Goal: Task Accomplishment & Management: Manage account settings

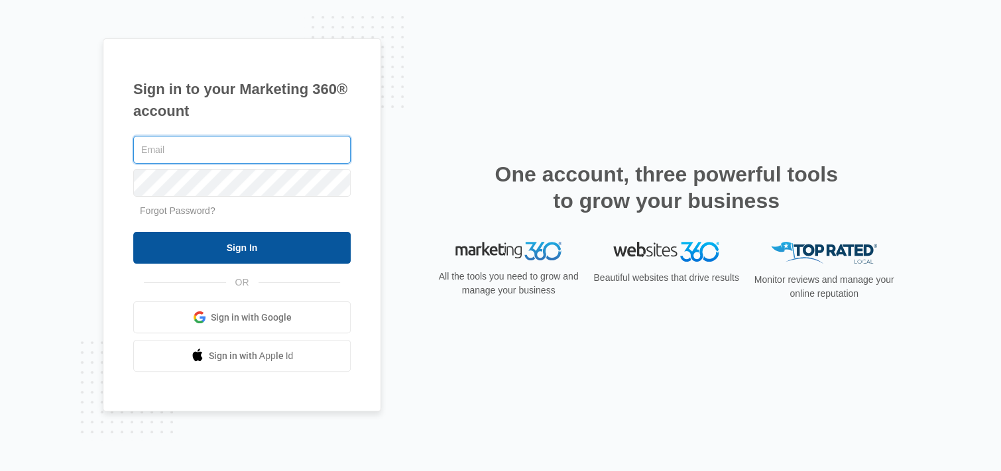
type input "[PERSON_NAME][EMAIL_ADDRESS][DOMAIN_NAME]"
click at [228, 246] on input "Sign In" at bounding box center [241, 248] width 217 height 32
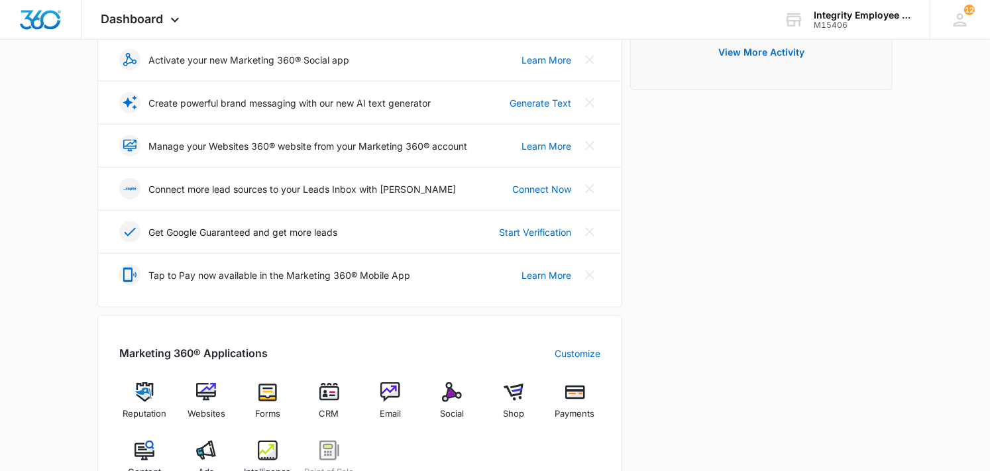
scroll to position [265, 0]
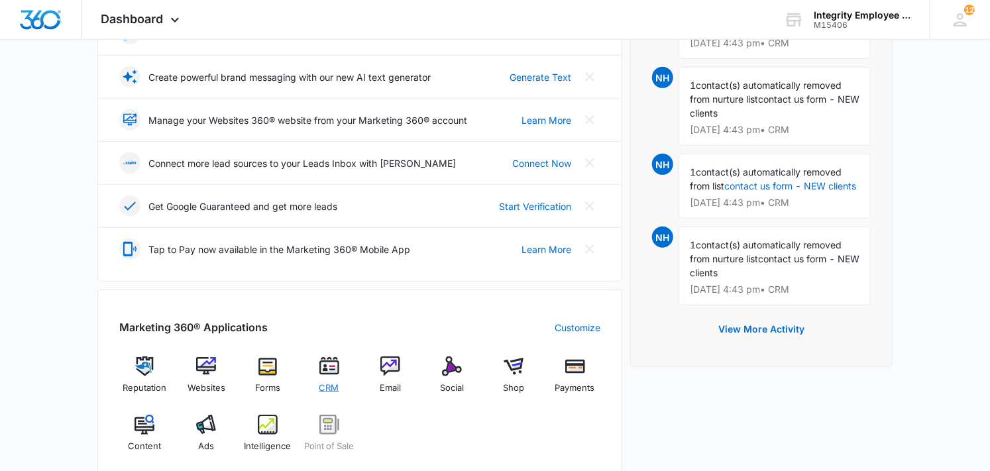
click at [330, 365] on img at bounding box center [329, 367] width 20 height 20
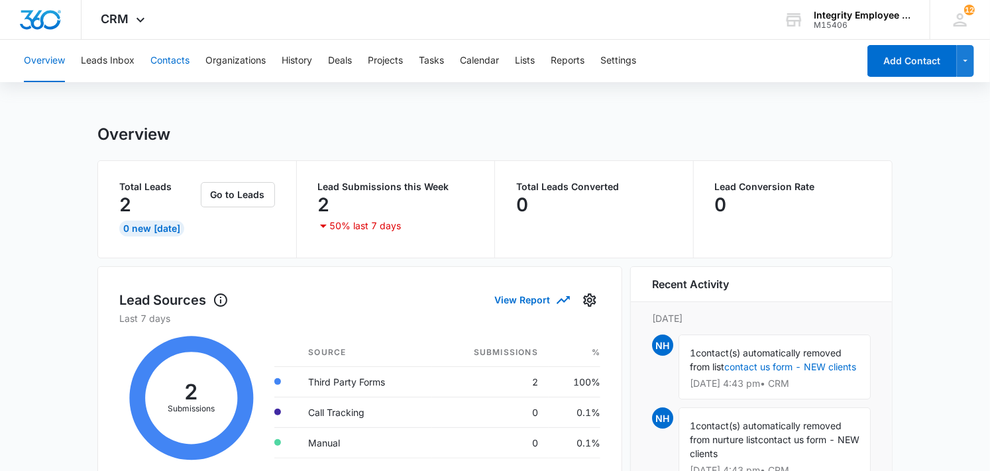
click at [186, 60] on button "Contacts" at bounding box center [169, 61] width 39 height 42
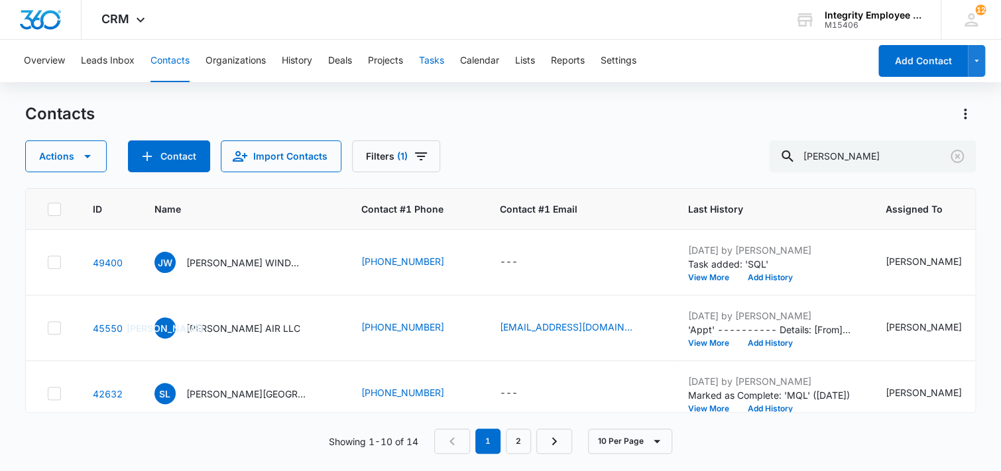
click at [428, 64] on button "Tasks" at bounding box center [431, 61] width 25 height 42
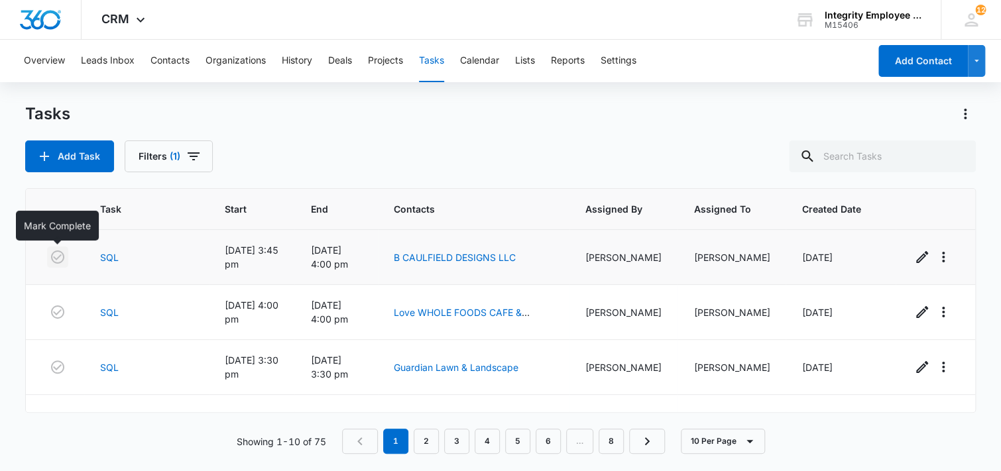
click at [56, 254] on icon "button" at bounding box center [58, 257] width 16 height 16
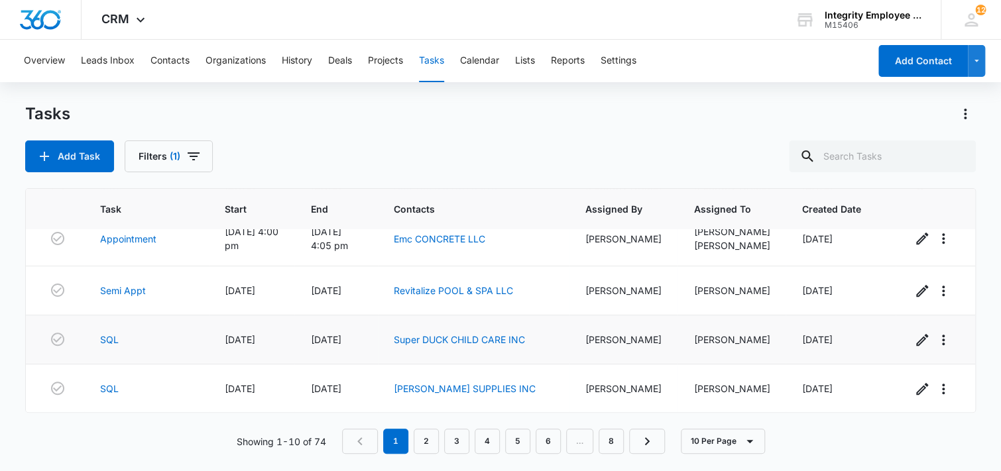
scroll to position [331, 0]
click at [914, 292] on icon "button" at bounding box center [922, 290] width 16 height 16
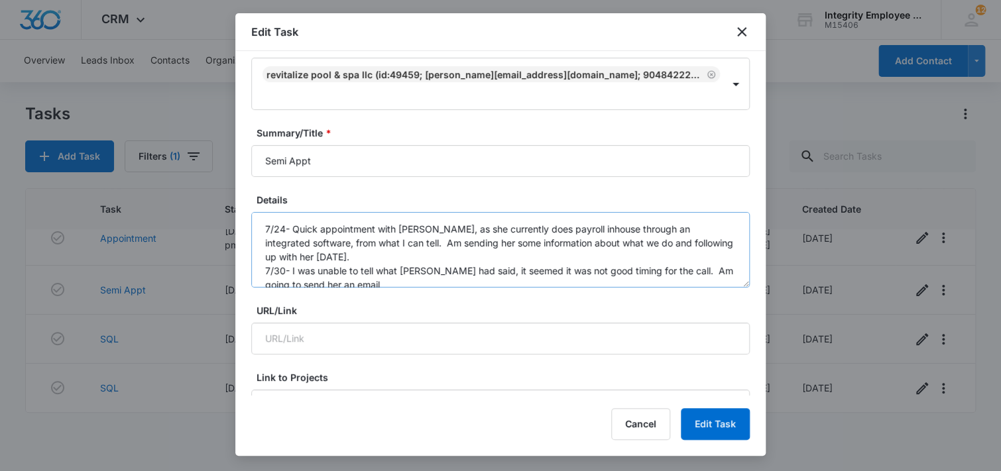
scroll to position [13, 0]
